Goal: Information Seeking & Learning: Learn about a topic

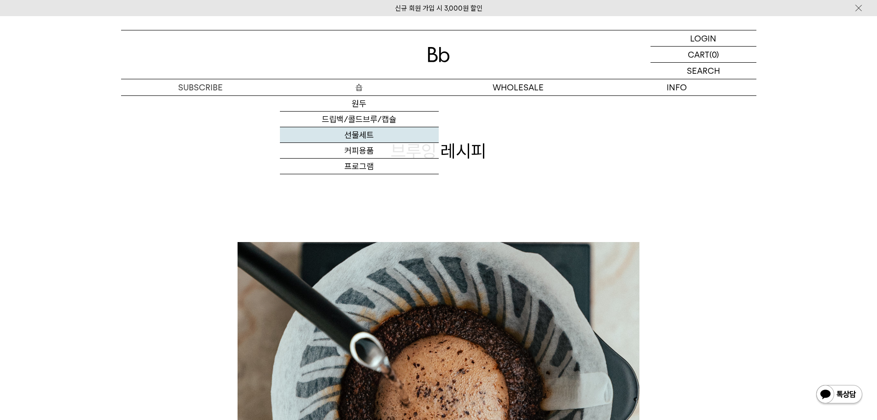
click at [362, 137] on link "선물세트" at bounding box center [359, 135] width 159 height 16
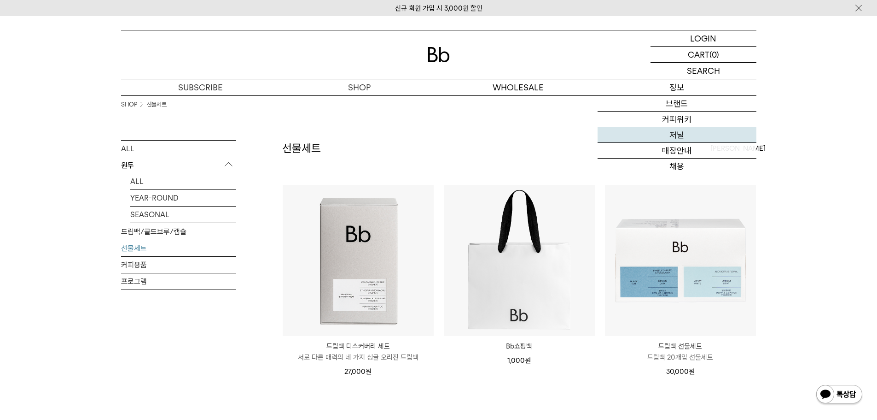
click at [679, 132] on link "저널" at bounding box center [677, 135] width 159 height 16
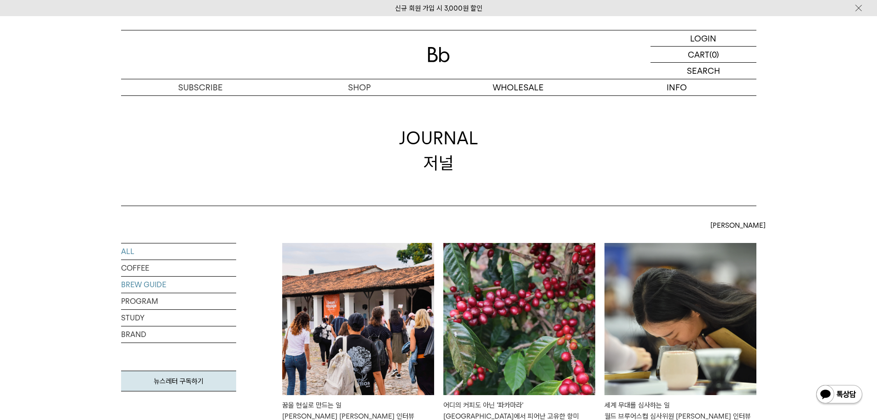
click at [138, 287] on link "BREW GUIDE" at bounding box center [178, 284] width 115 height 16
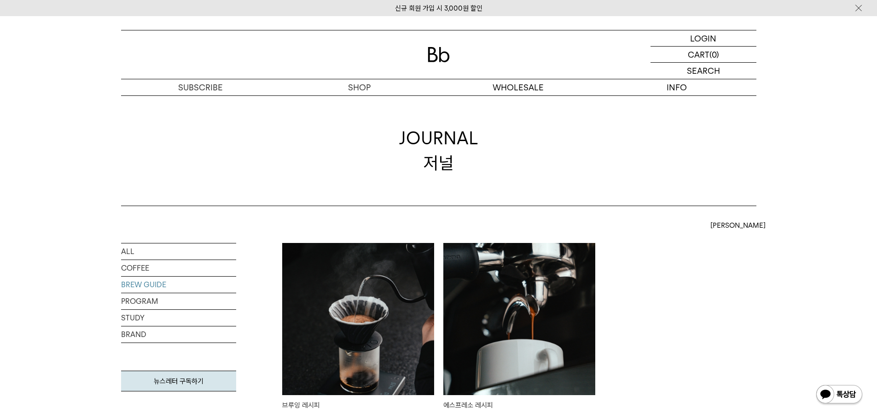
click at [333, 321] on img at bounding box center [358, 319] width 152 height 152
